Goal: Information Seeking & Learning: Learn about a topic

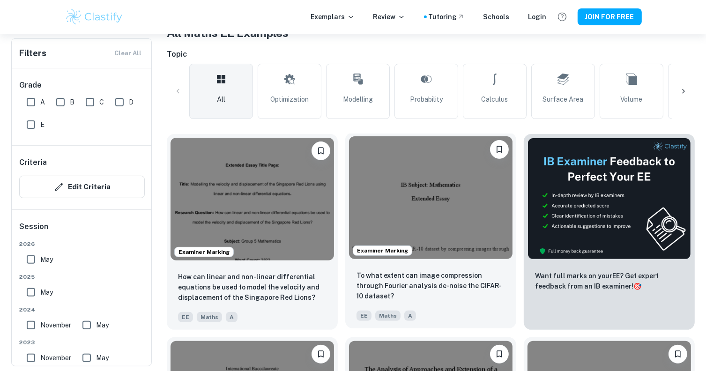
scroll to position [328, 0]
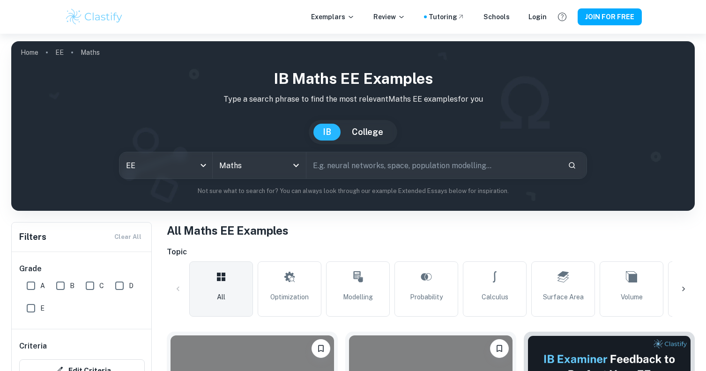
scroll to position [4634, 0]
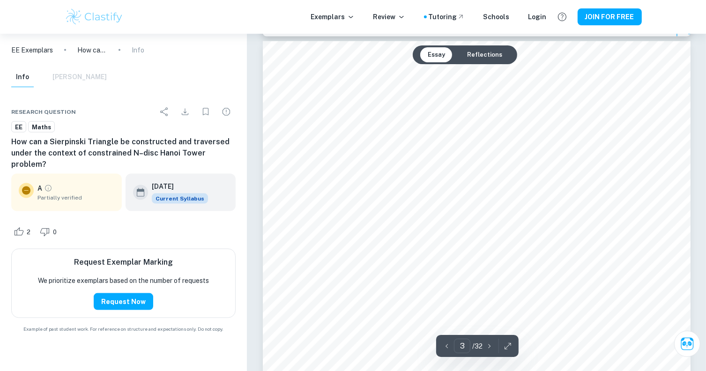
scroll to position [1406, 0]
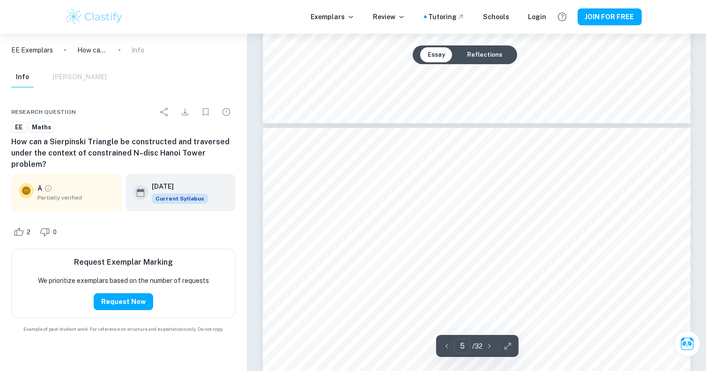
type input "6"
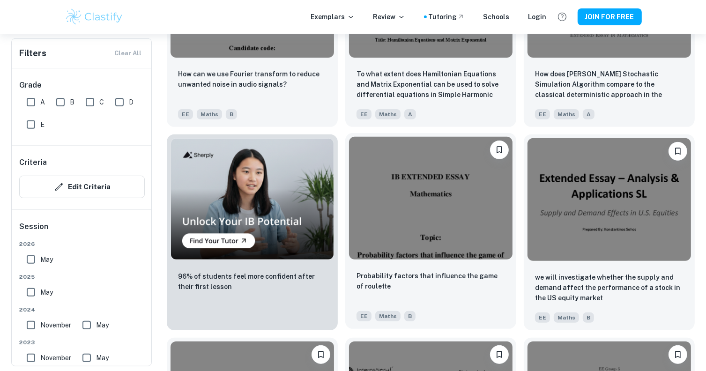
scroll to position [3884, 0]
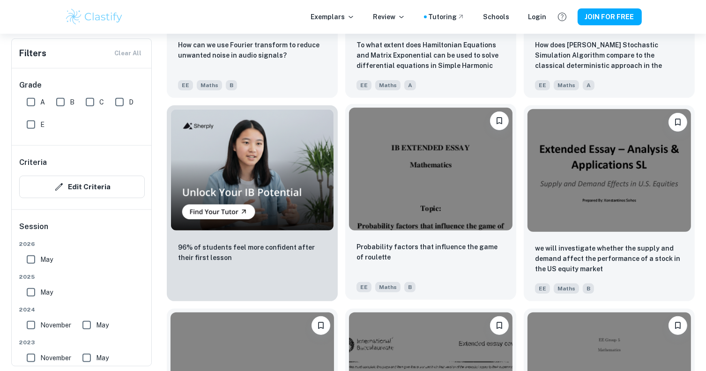
click at [406, 183] on img at bounding box center [431, 169] width 164 height 123
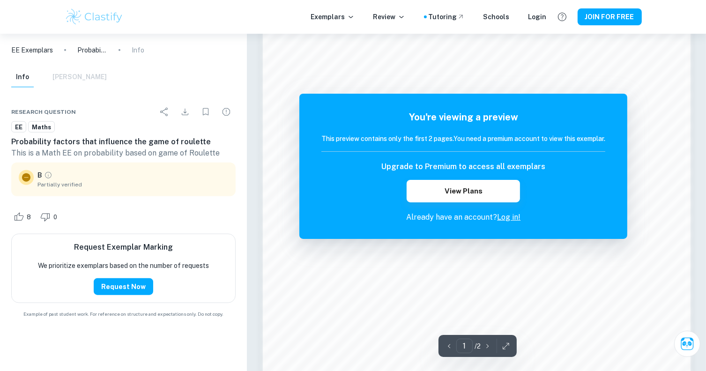
scroll to position [843, 0]
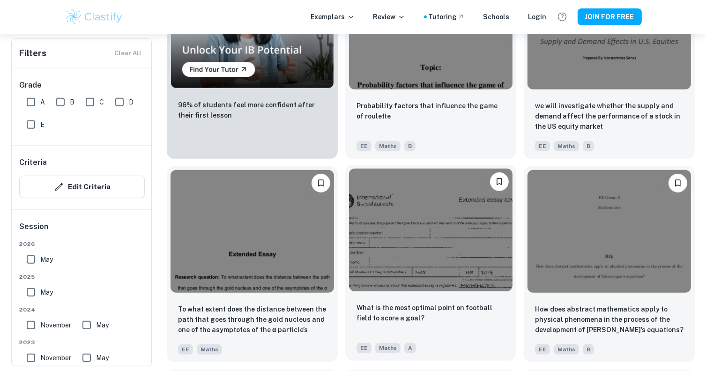
scroll to position [4025, 0]
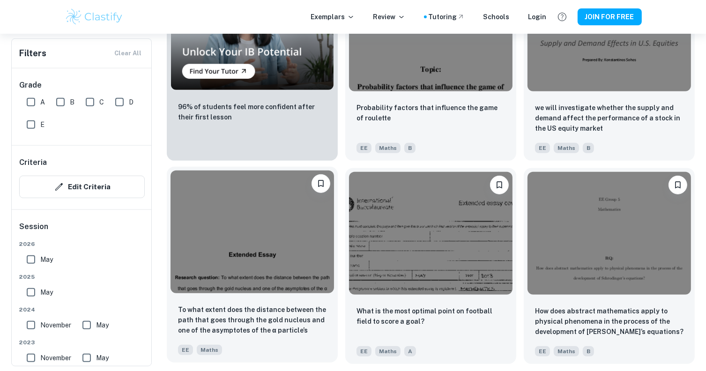
click at [247, 249] on img at bounding box center [253, 232] width 164 height 123
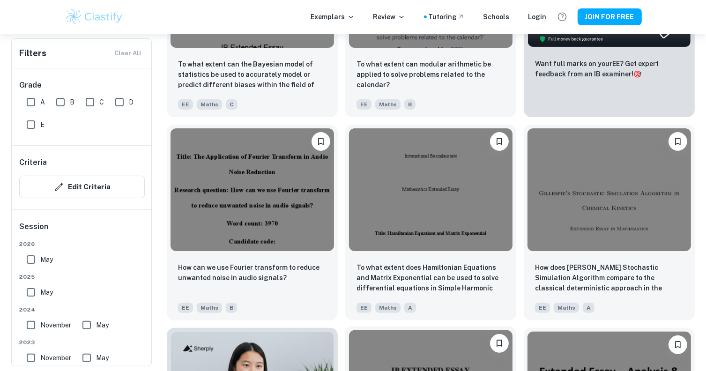
scroll to position [3556, 0]
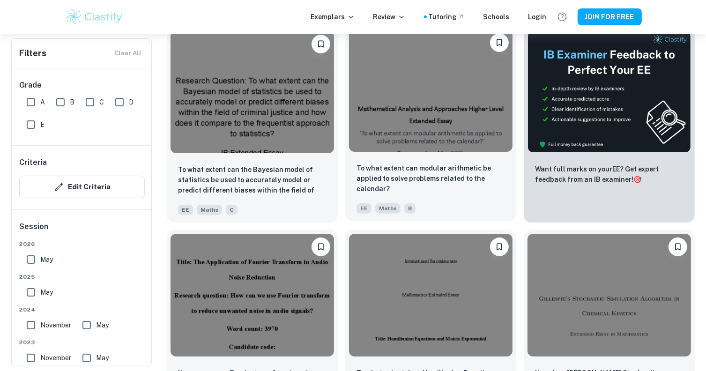
click at [414, 114] on img at bounding box center [431, 91] width 164 height 123
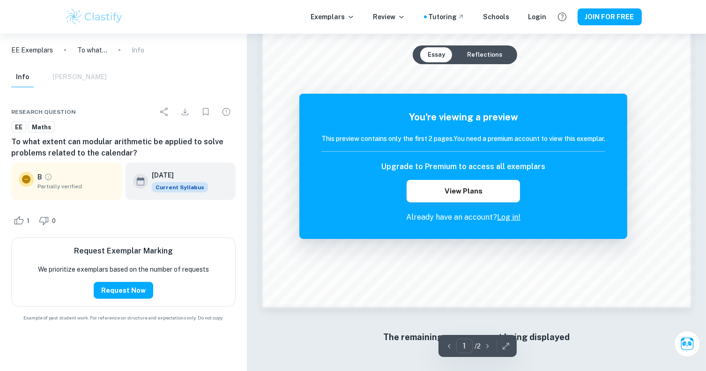
scroll to position [848, 0]
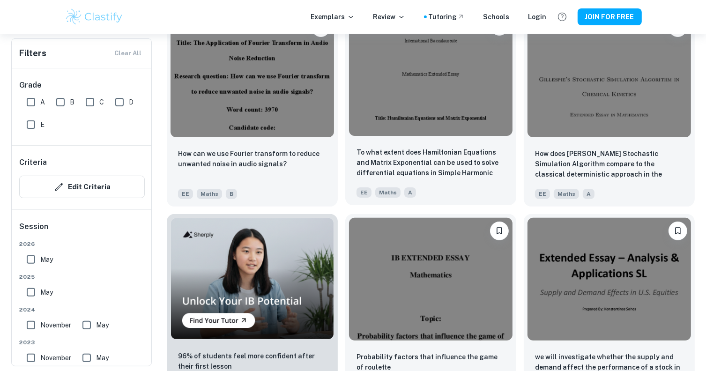
scroll to position [3791, 0]
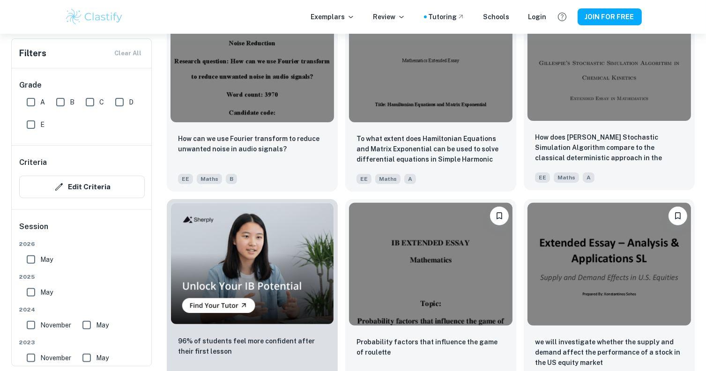
click at [555, 89] on img at bounding box center [610, 59] width 164 height 123
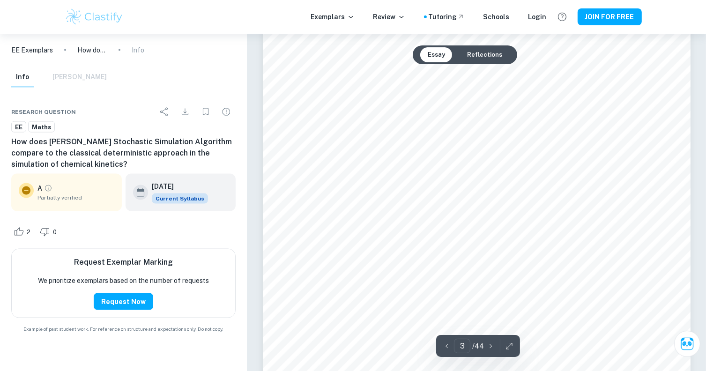
scroll to position [1406, 0]
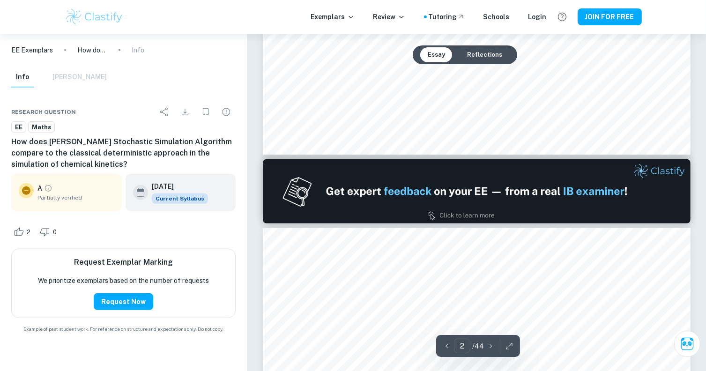
type input "1"
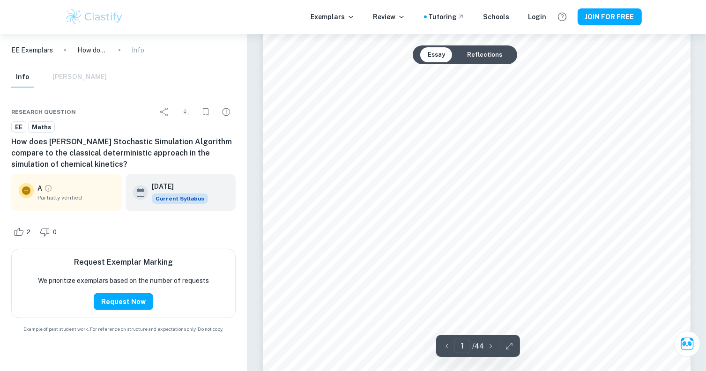
scroll to position [187, 0]
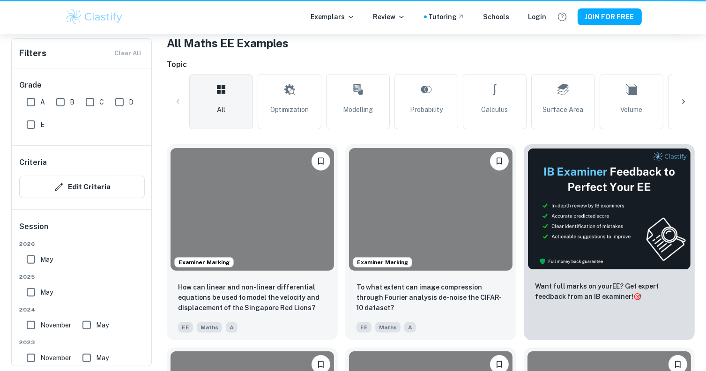
scroll to position [3791, 0]
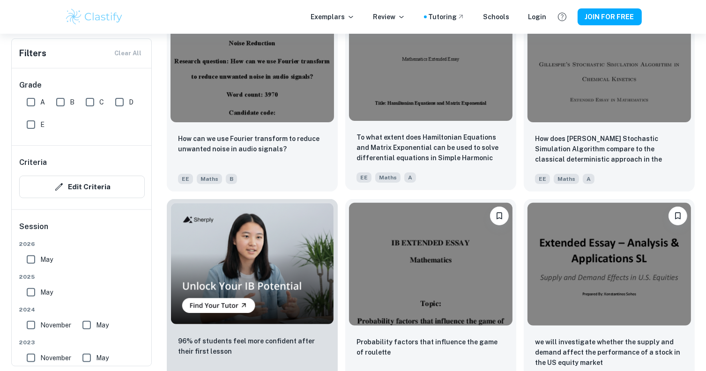
click at [424, 101] on img at bounding box center [431, 59] width 164 height 123
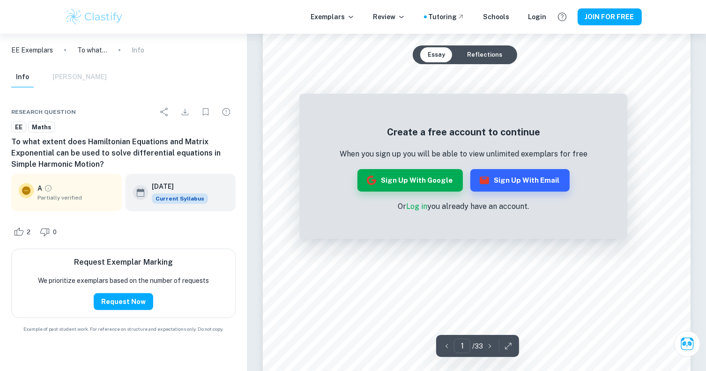
scroll to position [234, 0]
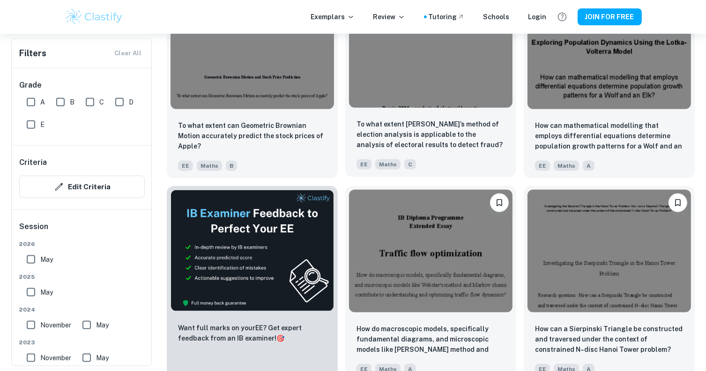
scroll to position [4634, 0]
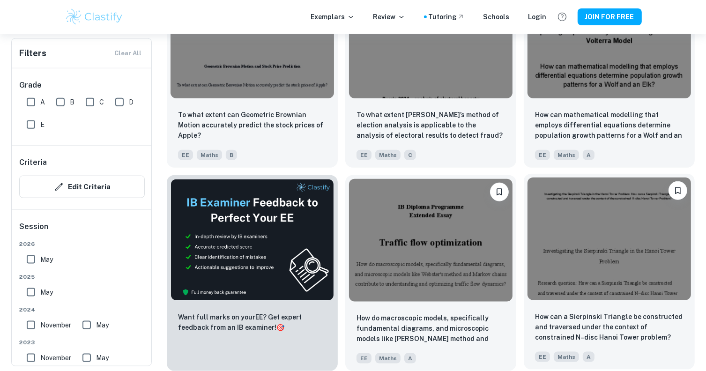
click at [605, 242] on img at bounding box center [610, 239] width 164 height 123
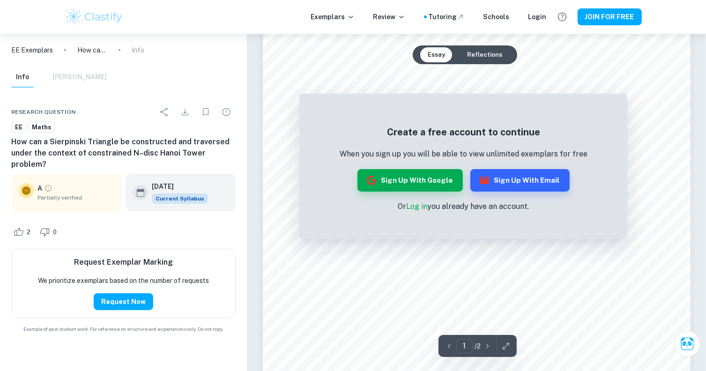
scroll to position [141, 0]
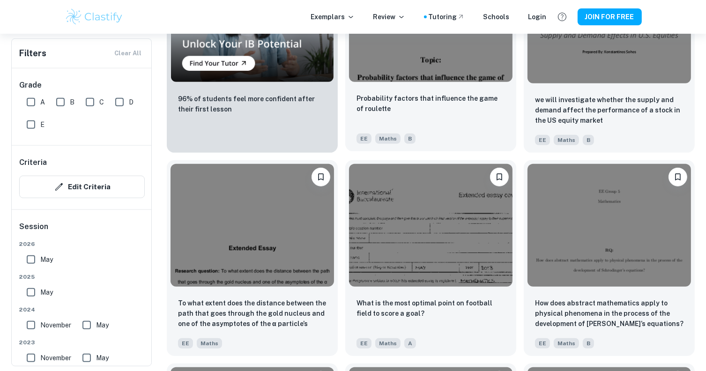
scroll to position [4072, 0]
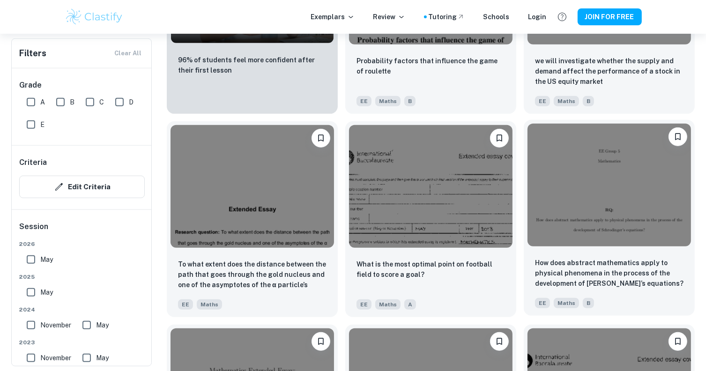
click at [604, 217] on img at bounding box center [610, 185] width 164 height 123
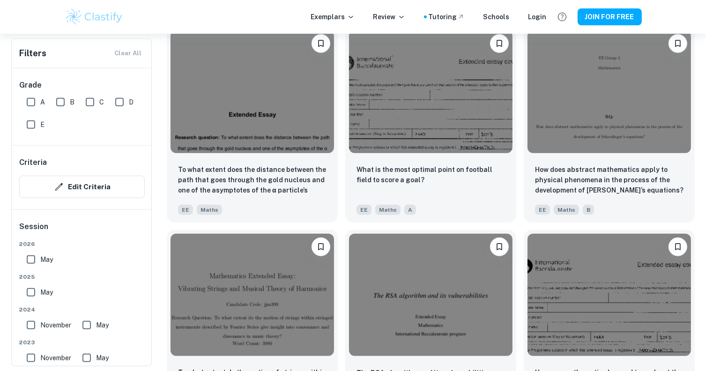
scroll to position [4165, 0]
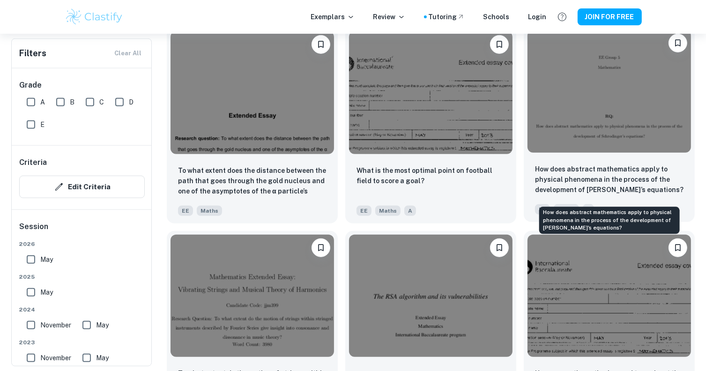
click at [565, 181] on p "How does abstract mathematics apply to physical phenomena in the process of the…" at bounding box center [609, 179] width 149 height 31
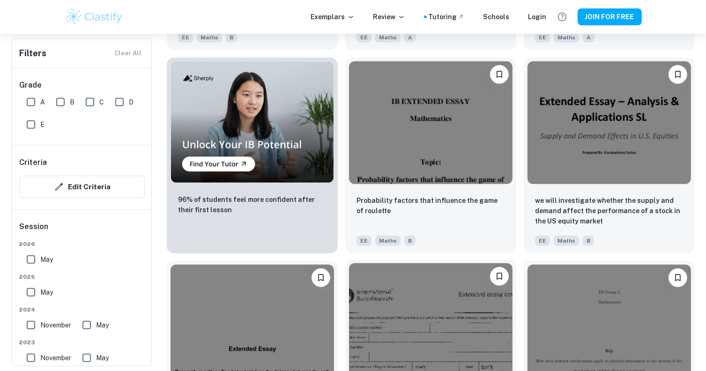
scroll to position [3931, 0]
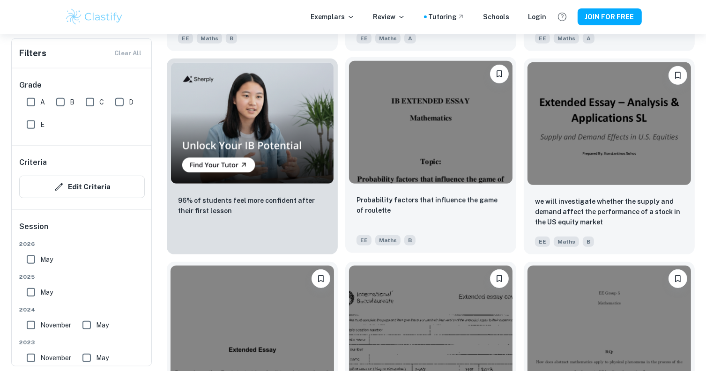
click at [402, 146] on img at bounding box center [431, 122] width 164 height 123
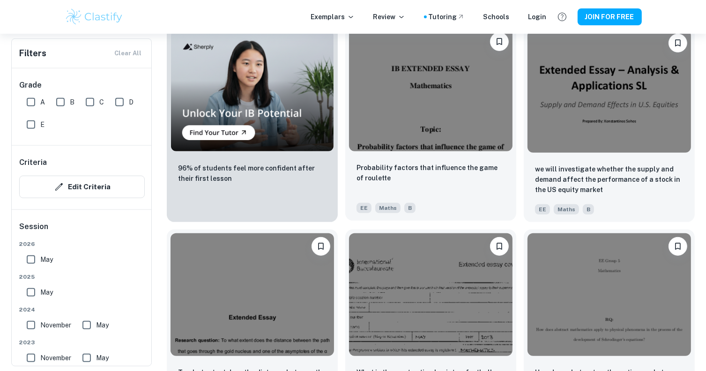
scroll to position [3978, 0]
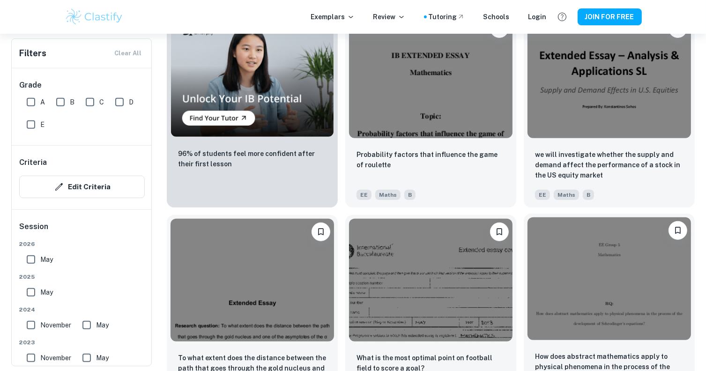
click at [566, 298] on img at bounding box center [610, 278] width 164 height 123
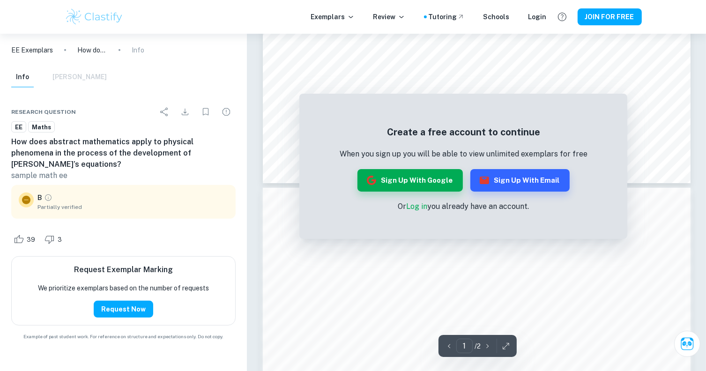
scroll to position [515, 0]
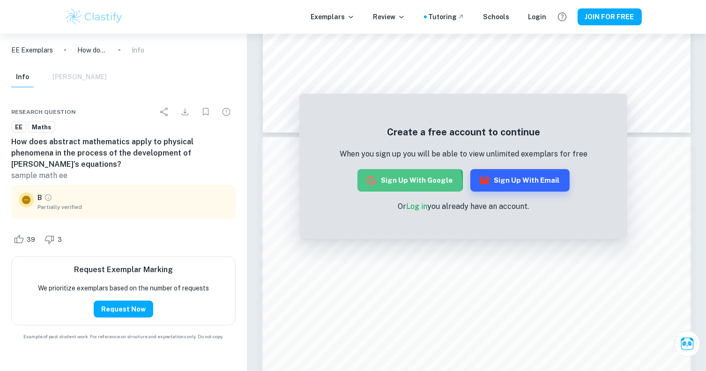
click at [405, 183] on button "Sign up with Google" at bounding box center [410, 180] width 105 height 22
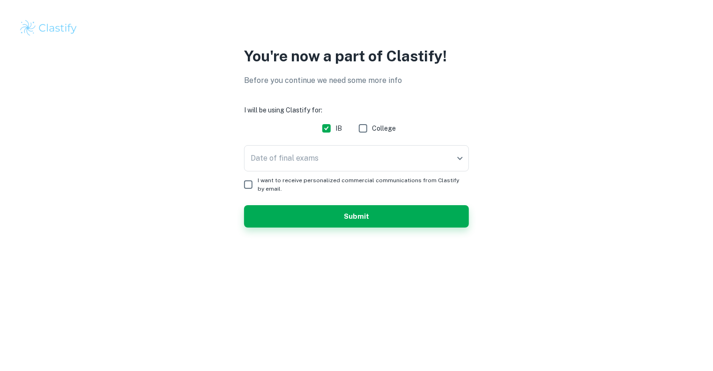
click at [250, 183] on input "I want to receive personalized commercial communications from Clastify by email." at bounding box center [248, 184] width 19 height 19
checkbox input "true"
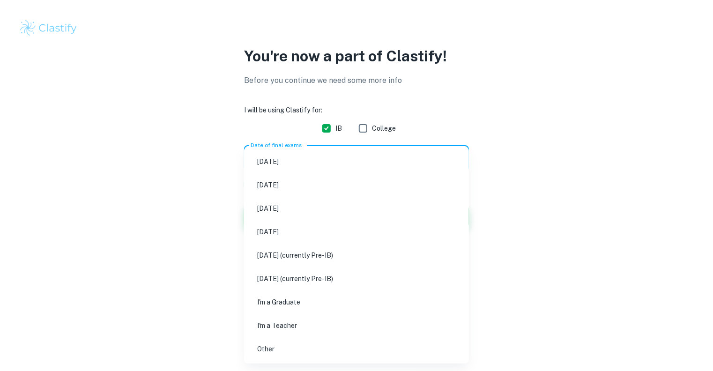
click at [277, 157] on body "We value your privacy We use cookies to enhance your browsing experience, serve…" at bounding box center [356, 185] width 713 height 371
drag, startPoint x: 270, startPoint y: 322, endPoint x: 259, endPoint y: 321, distance: 11.8
click at [270, 323] on li "I'm a Teacher" at bounding box center [356, 326] width 217 height 22
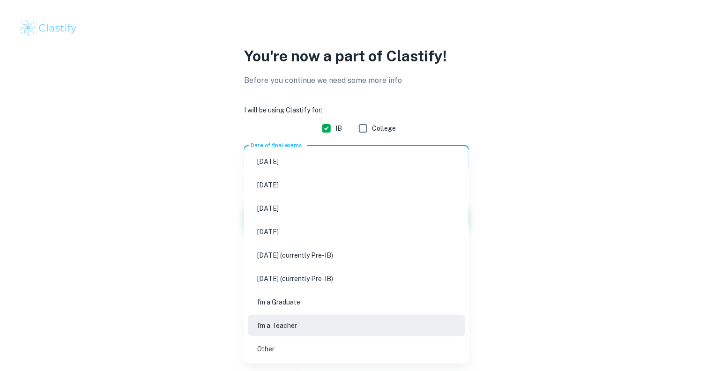
click at [279, 160] on body "We value your privacy We use cookies to enhance your browsing experience, serve…" at bounding box center [356, 185] width 713 height 371
click at [268, 299] on li "I'm a Graduate" at bounding box center [356, 302] width 217 height 22
type input "Graduate"
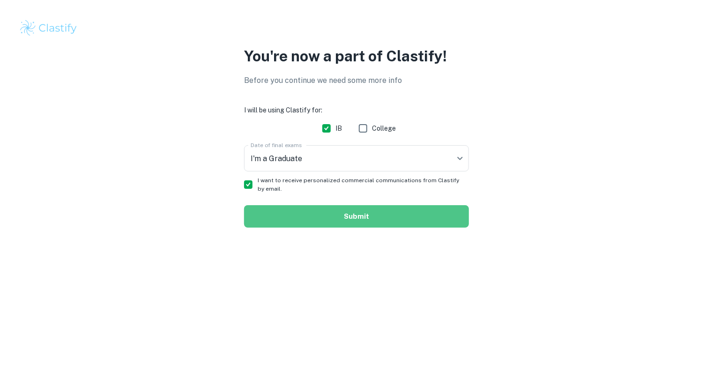
click at [352, 216] on button "Submit" at bounding box center [356, 216] width 225 height 22
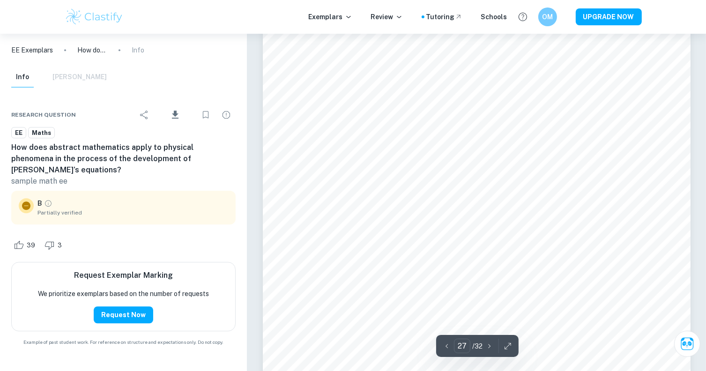
scroll to position [16493, 0]
type input "28"
